Goal: Communication & Community: Ask a question

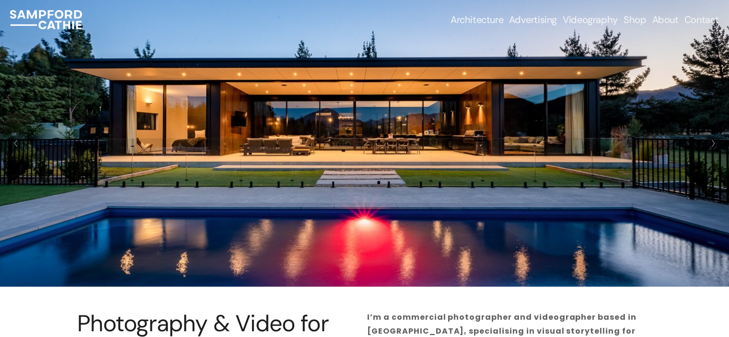
click at [490, 19] on link "Contact" at bounding box center [701, 19] width 35 height 13
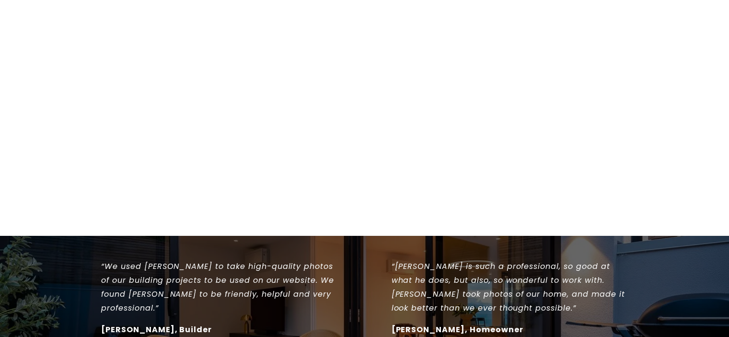
scroll to position [880, 0]
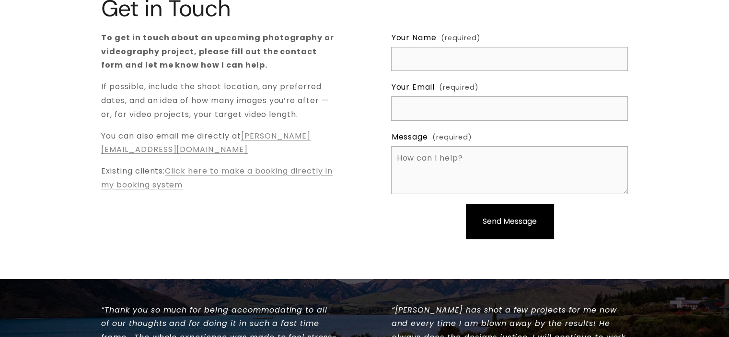
scroll to position [120, 0]
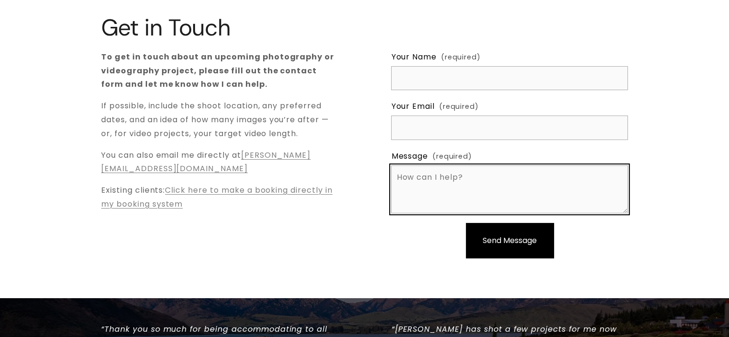
click at [451, 179] on textarea "Message (required)" at bounding box center [509, 189] width 237 height 48
click at [439, 175] on textarea "Message (required)" at bounding box center [509, 189] width 237 height 48
paste textarea "Hello sAM, I hope this message finds you well! I’m reaching out from Pixcel Pro…"
type textarea "Hello sAM, I hope this message finds you well! I’m reaching out from Pixcel Pro…"
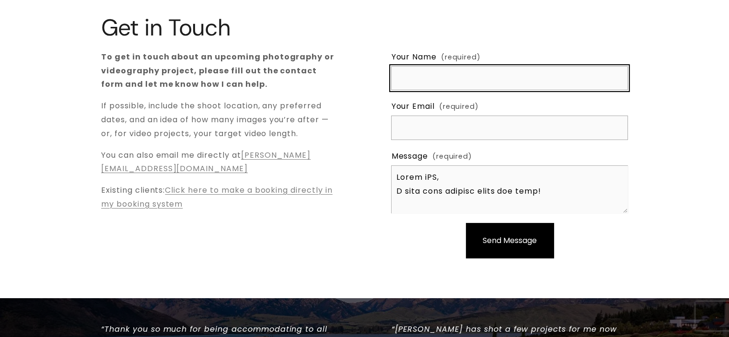
click at [422, 84] on input "Your Name (required)" at bounding box center [509, 78] width 237 height 24
click at [429, 82] on input "Your Name (required)" at bounding box center [509, 78] width 237 height 24
type input "emilly"
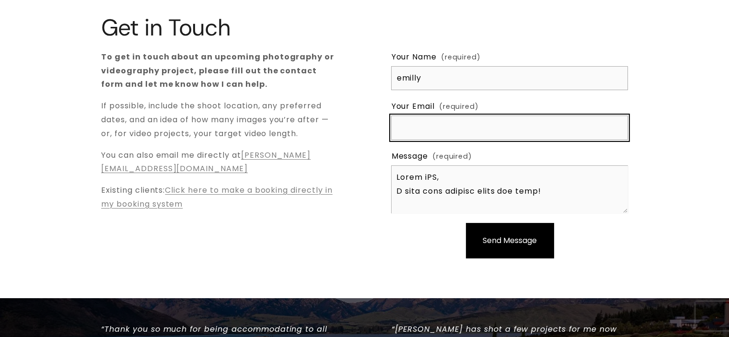
click at [419, 127] on input "Your Email (required)" at bounding box center [509, 128] width 237 height 24
type input "pixcelprostudios@gmail.com"
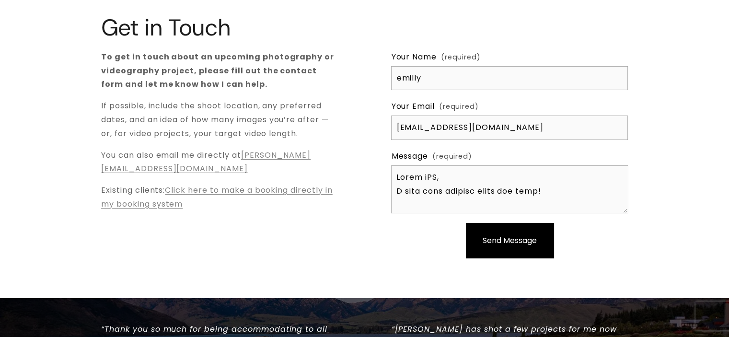
click at [492, 236] on span "Send Message" at bounding box center [510, 240] width 54 height 11
